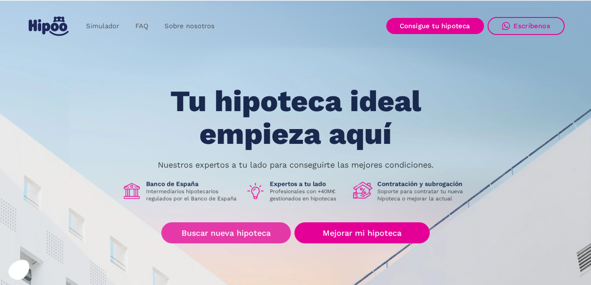
click at [253, 231] on link "Buscar nueva hipoteca" at bounding box center [225, 232] width 129 height 21
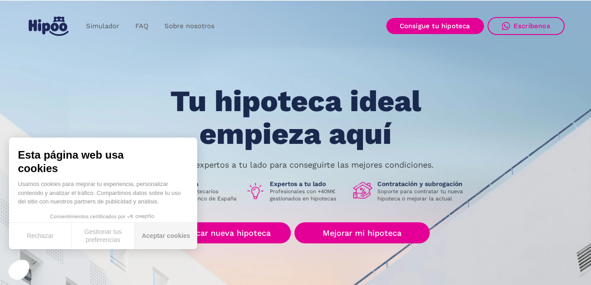
click at [167, 235] on button "Aceptar cookies" at bounding box center [165, 236] width 63 height 26
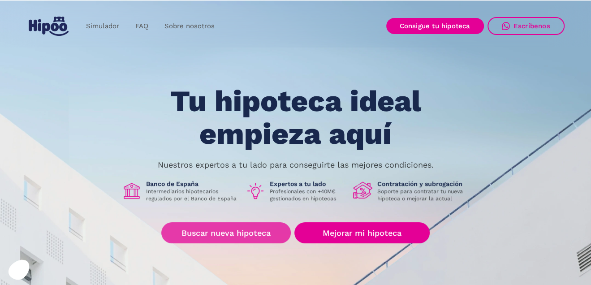
click at [219, 235] on link "Buscar nueva hipoteca" at bounding box center [225, 232] width 129 height 21
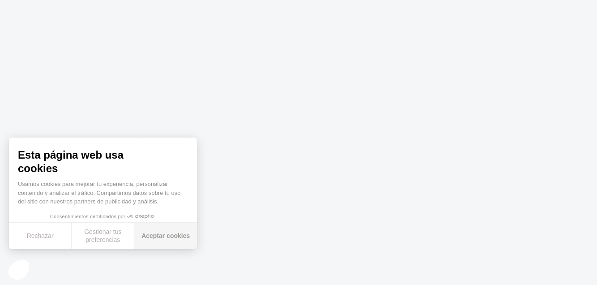
click at [162, 238] on button "Aceptar cookies" at bounding box center [165, 236] width 63 height 26
